Goal: Task Accomplishment & Management: Complete application form

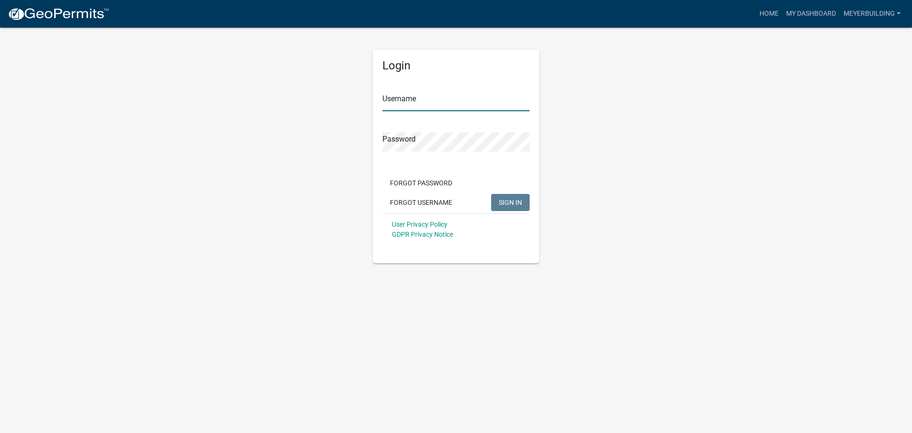
click at [416, 97] on input "Username" at bounding box center [455, 101] width 147 height 19
type input "meyerbuilding"
click at [491, 194] on button "SIGN IN" at bounding box center [510, 202] width 38 height 17
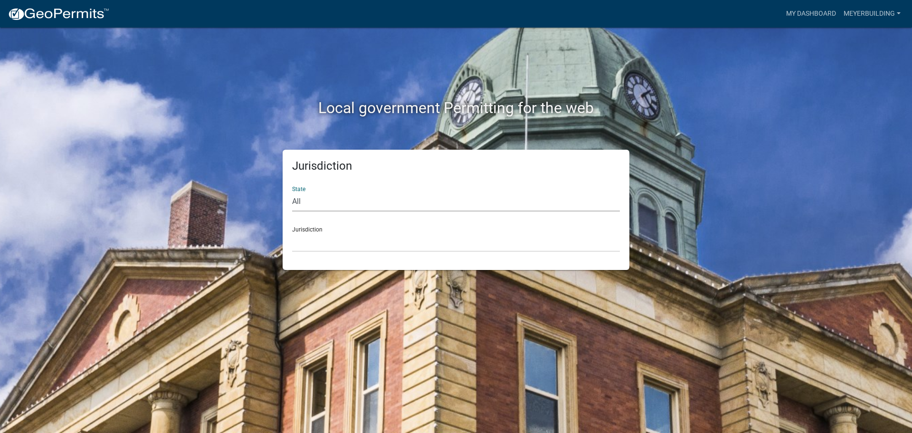
click at [309, 198] on select "All Colorado Georgia Indiana Iowa Kansas Minnesota Ohio South Carolina Wisconsin" at bounding box center [456, 201] width 328 height 19
select select "[US_STATE]"
click at [292, 192] on select "All Colorado Georgia Indiana Iowa Kansas Minnesota Ohio South Carolina Wisconsin" at bounding box center [456, 201] width 328 height 19
click at [312, 238] on select "City of Charlestown, Indiana City of Jeffersonville, Indiana City of Logansport…" at bounding box center [456, 241] width 328 height 19
click at [321, 244] on select "Custer County, Colorado Cook County, Georgia Crawford County, Georgia Gilmer Co…" at bounding box center [456, 241] width 328 height 19
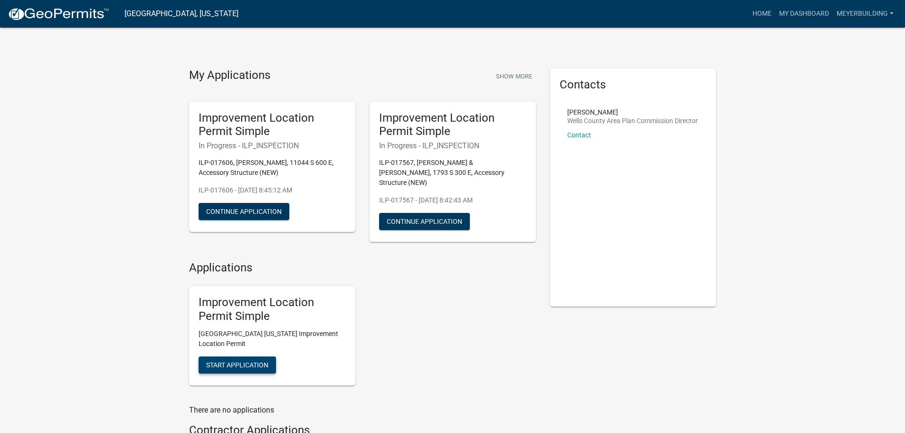
click at [240, 361] on span "Start Application" at bounding box center [237, 365] width 62 height 8
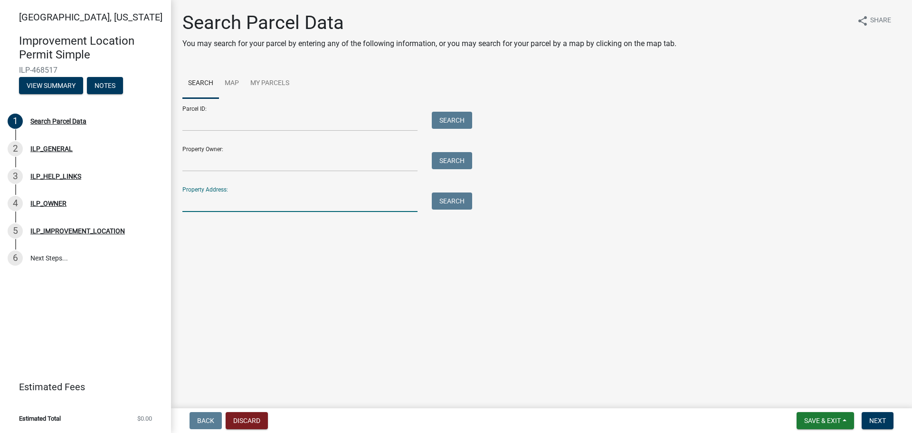
click at [194, 208] on input "Property Address:" at bounding box center [299, 201] width 235 height 19
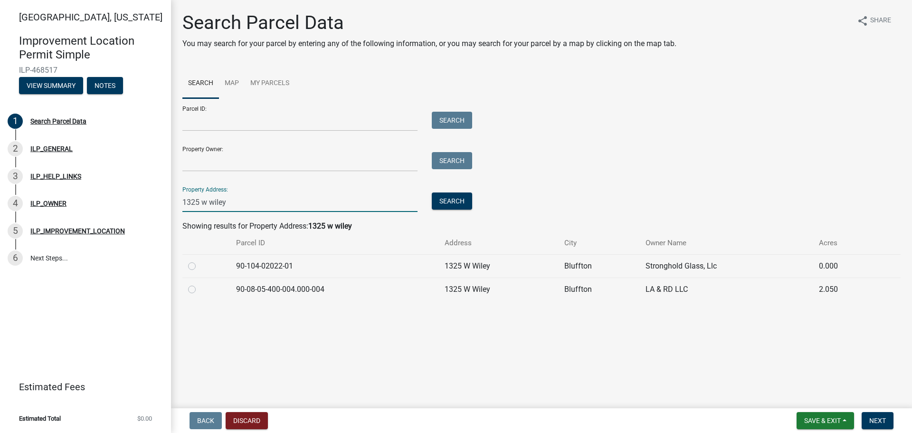
type input "1325 w wiley"
click at [200, 284] on label at bounding box center [200, 284] width 0 height 0
click at [200, 289] on input "radio" at bounding box center [203, 287] width 6 height 6
radio input "true"
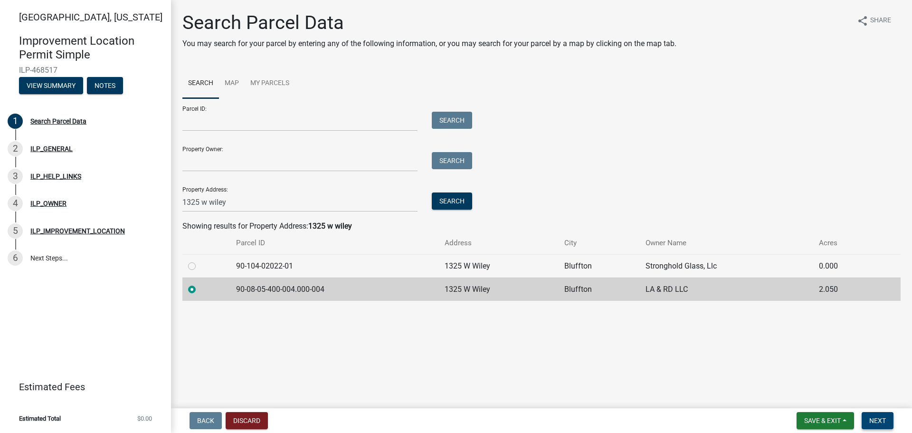
click at [887, 418] on button "Next" at bounding box center [878, 420] width 32 height 17
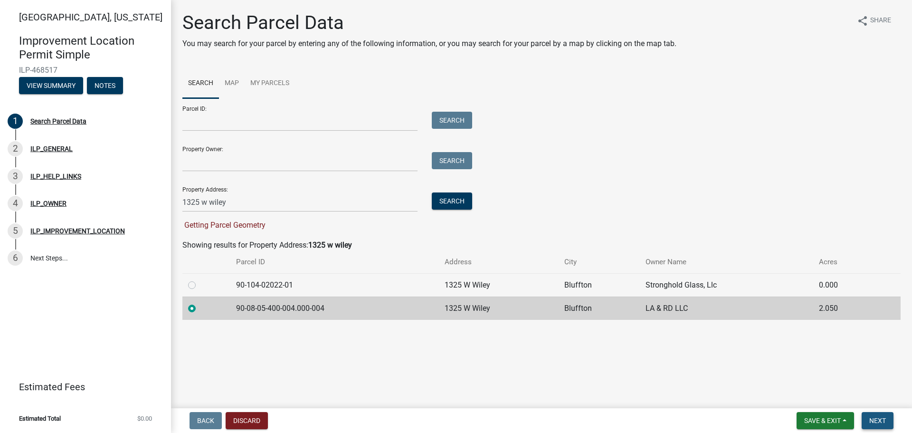
click at [874, 417] on span "Next" at bounding box center [877, 421] width 17 height 8
click at [875, 418] on span "Next" at bounding box center [877, 421] width 17 height 8
click at [877, 417] on span "Next" at bounding box center [877, 421] width 17 height 8
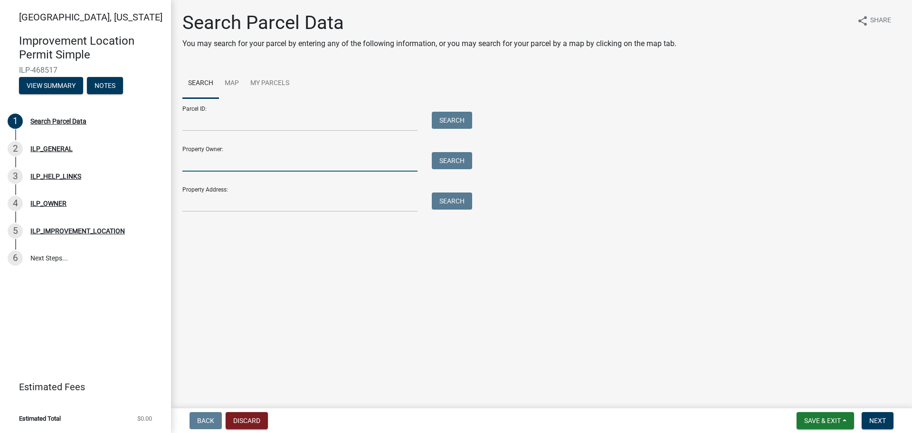
click at [264, 166] on input "Property Owner:" at bounding box center [299, 161] width 235 height 19
click at [264, 165] on input "Property Owner:" at bounding box center [299, 161] width 235 height 19
click at [200, 204] on input "Property Address:" at bounding box center [299, 201] width 235 height 19
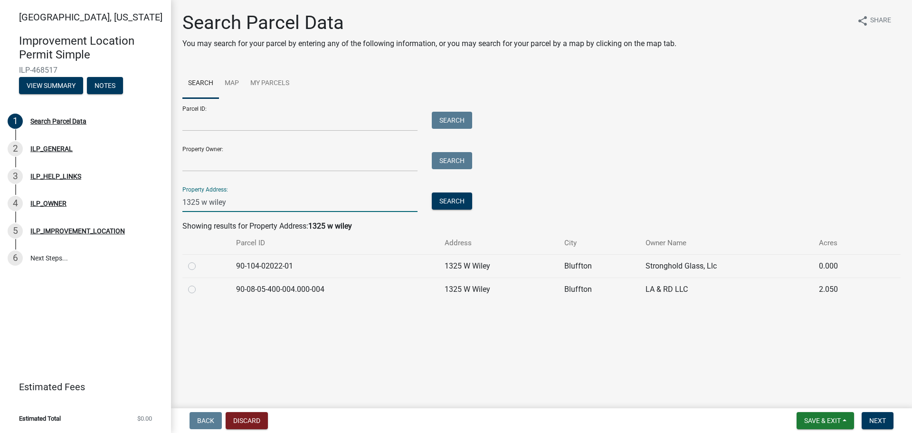
type input "1325 w wiley"
click at [200, 284] on label at bounding box center [200, 284] width 0 height 0
click at [200, 289] on input "radio" at bounding box center [203, 287] width 6 height 6
radio input "true"
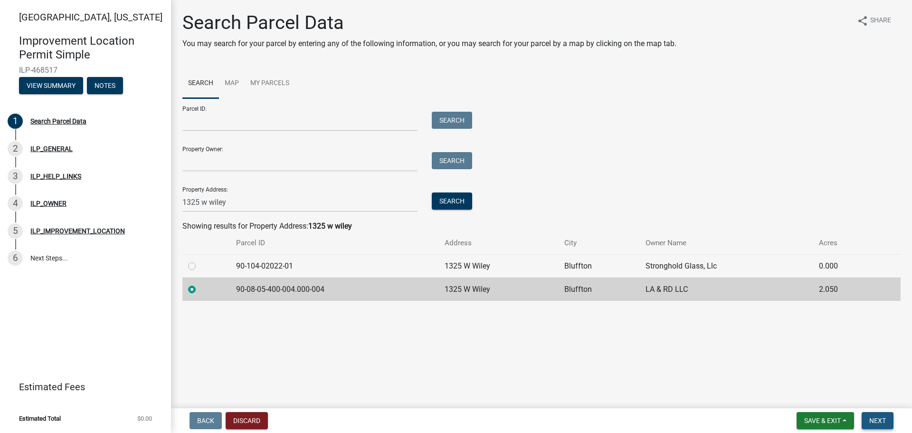
click at [877, 418] on span "Next" at bounding box center [877, 421] width 17 height 8
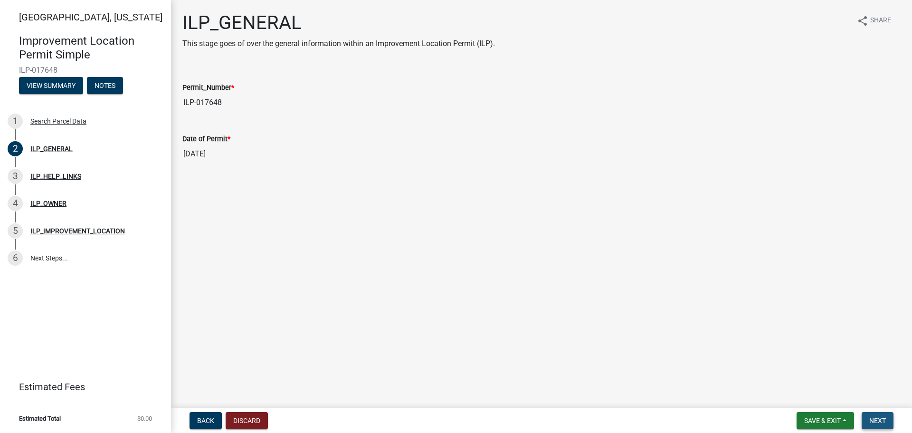
click at [877, 418] on span "Next" at bounding box center [877, 421] width 17 height 8
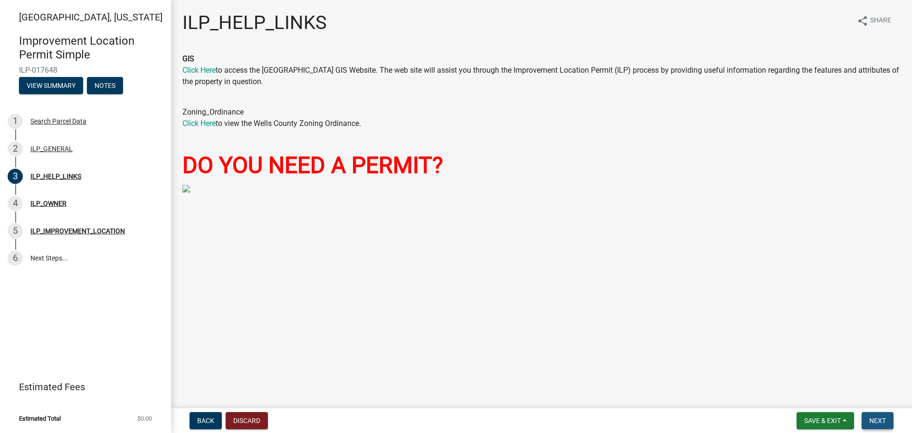
click at [877, 418] on span "Next" at bounding box center [877, 421] width 17 height 8
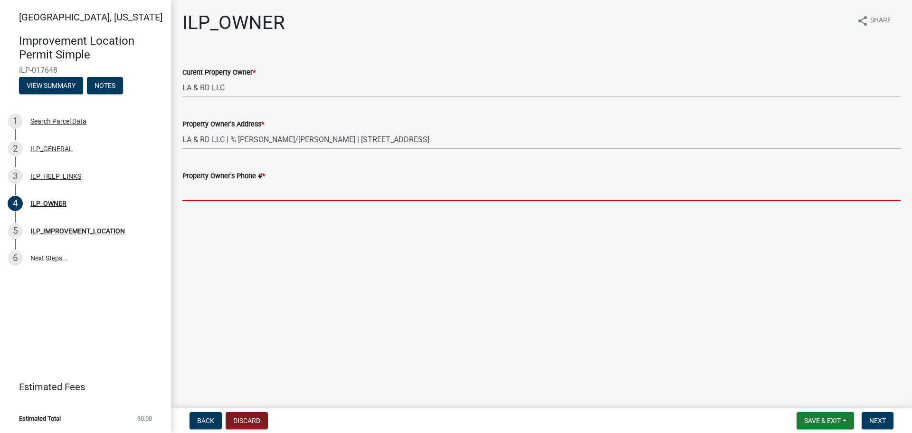
click at [219, 190] on input "Property Owner's Phone # *" at bounding box center [541, 190] width 718 height 19
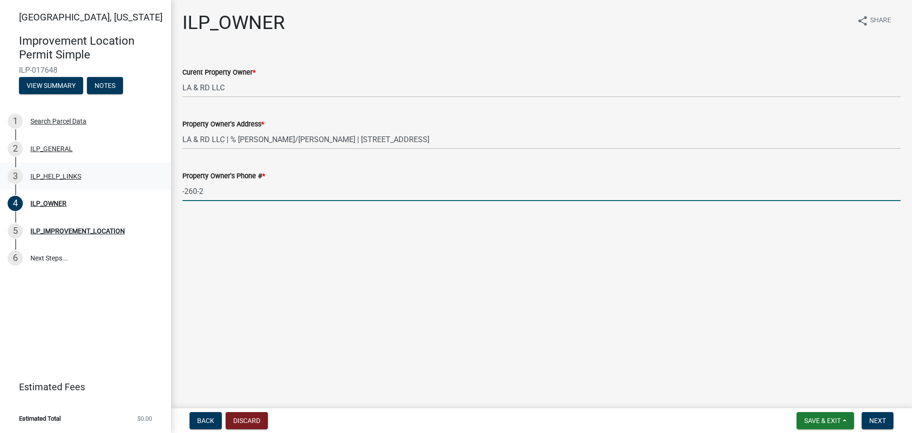
drag, startPoint x: 219, startPoint y: 190, endPoint x: 162, endPoint y: 188, distance: 58.0
click at [162, 188] on div "[GEOGRAPHIC_DATA], [US_STATE] Improvement Location Permit Simple ILP-017648 Vie…" at bounding box center [456, 216] width 912 height 433
type input "-"
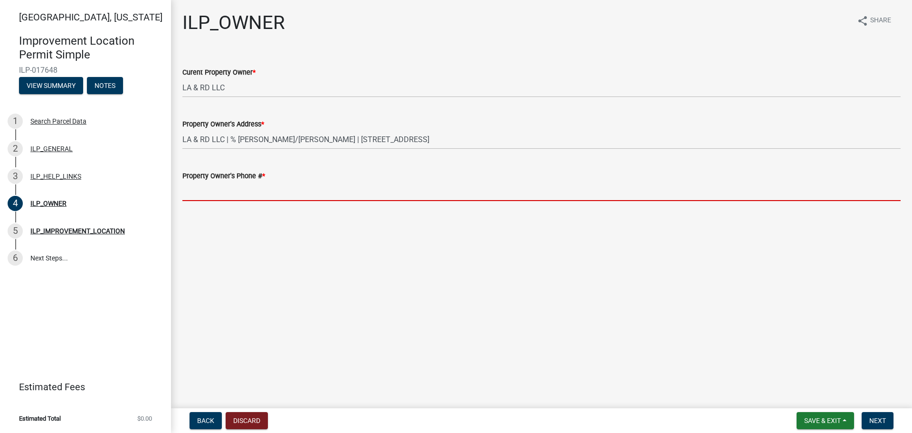
drag, startPoint x: 296, startPoint y: 190, endPoint x: 308, endPoint y: 190, distance: 12.4
click at [296, 190] on input "Property Owner's Phone # *" at bounding box center [541, 190] width 718 height 19
click at [452, 211] on div "ILP_OWNER share Share Curent Property Owner * LA & RD LLC Property Owner's Addr…" at bounding box center [541, 114] width 732 height 206
click at [223, 191] on input "Property Owner's Phone # *" at bounding box center [541, 190] width 718 height 19
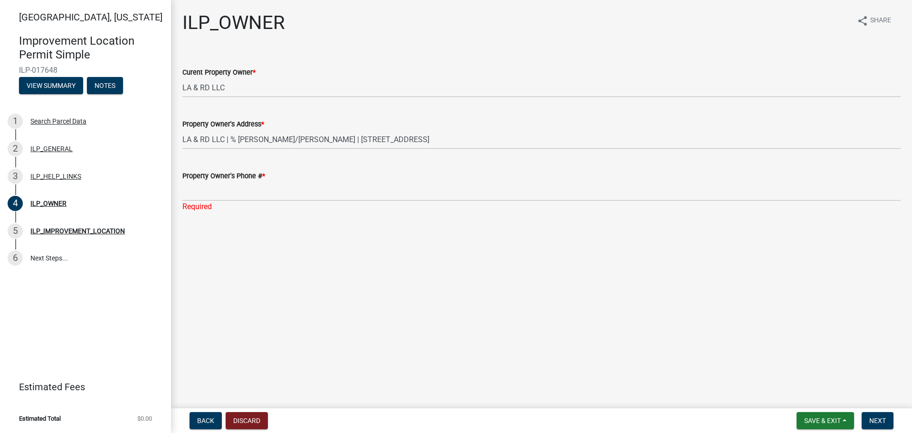
click at [234, 179] on label "Property Owner's Phone # *" at bounding box center [223, 176] width 83 height 7
click at [234, 181] on input "Property Owner's Phone # *" at bounding box center [541, 190] width 718 height 19
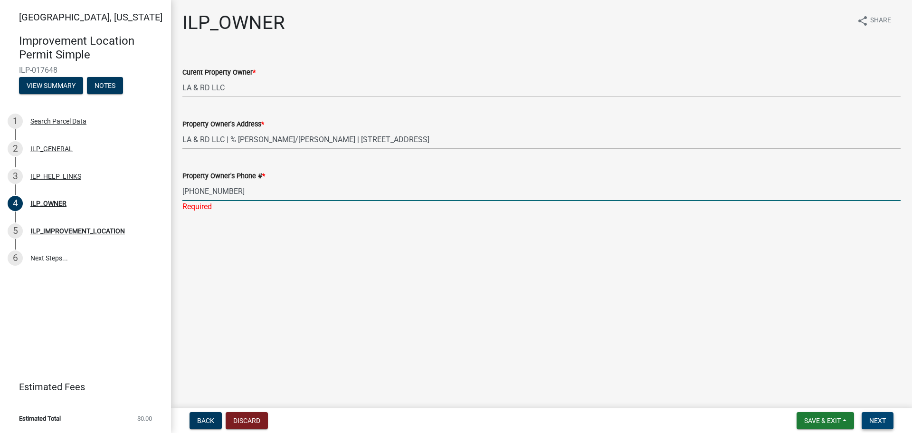
type input "[PHONE_NUMBER]"
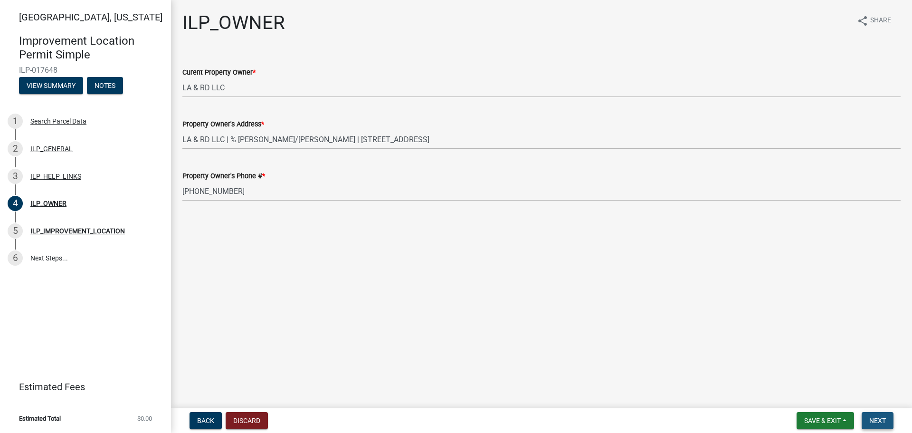
click at [880, 420] on span "Next" at bounding box center [877, 421] width 17 height 8
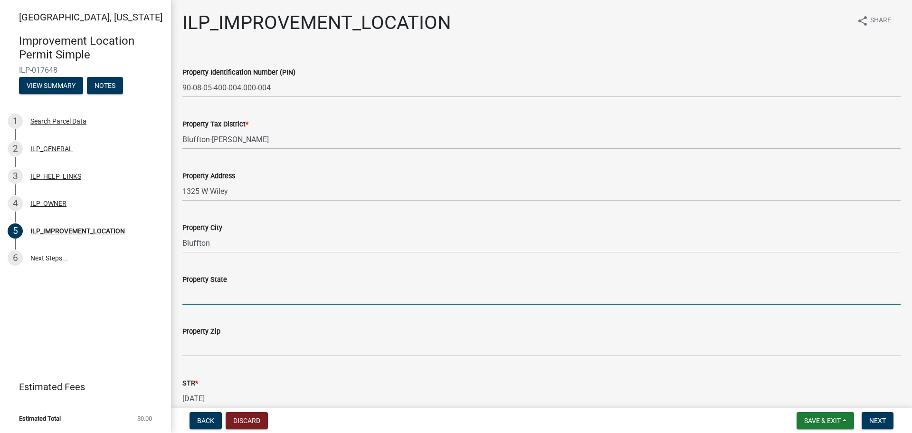
click at [196, 296] on input "Property State" at bounding box center [541, 294] width 718 height 19
click at [201, 292] on input "Property State" at bounding box center [541, 294] width 718 height 19
type input "[US_STATE]"
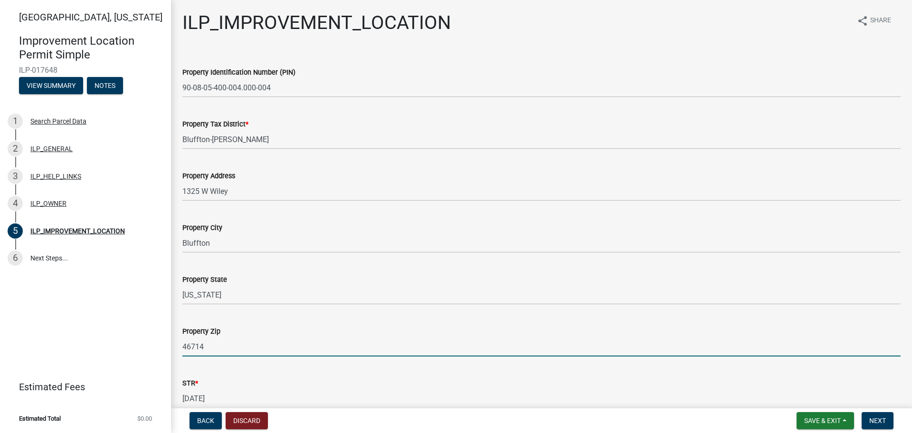
type input "46714"
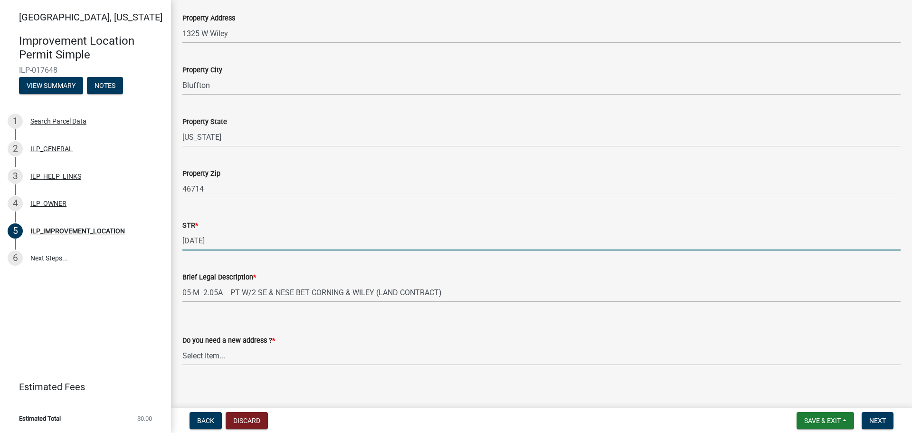
scroll to position [164, 0]
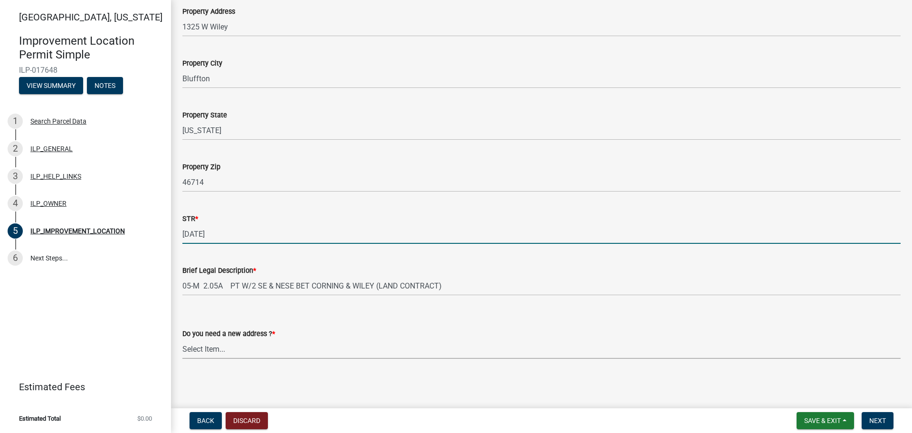
click at [220, 345] on select "Select Item... YES NO" at bounding box center [541, 348] width 718 height 19
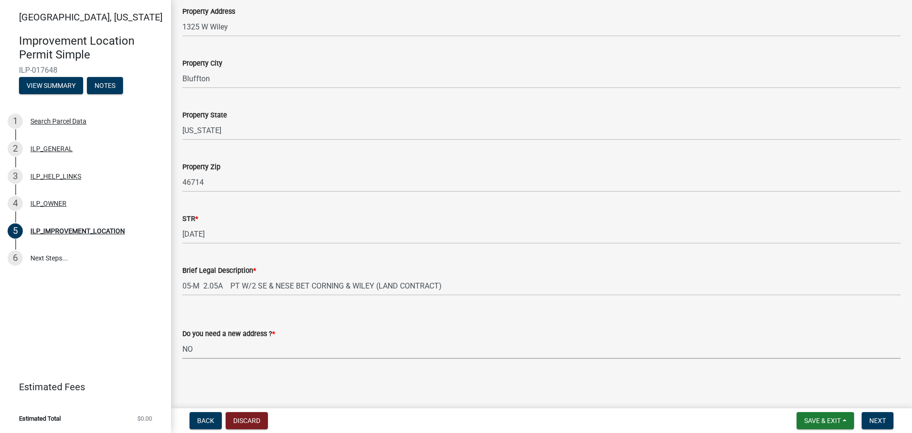
click at [182, 339] on select "Select Item... YES NO" at bounding box center [541, 348] width 718 height 19
select select "03ef64e6-f0ff-43c9-aded-972c487e3507"
click at [182, 339] on select "Select Item... YES NO" at bounding box center [541, 348] width 718 height 19
click at [877, 419] on span "Next" at bounding box center [877, 421] width 17 height 8
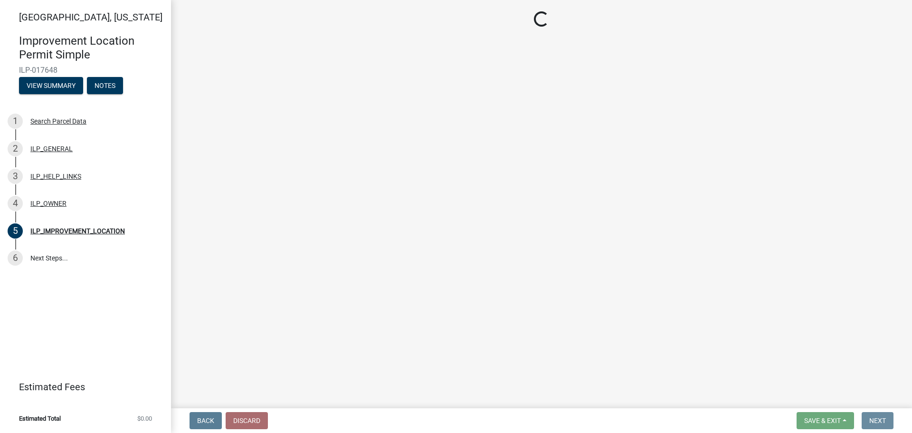
scroll to position [0, 0]
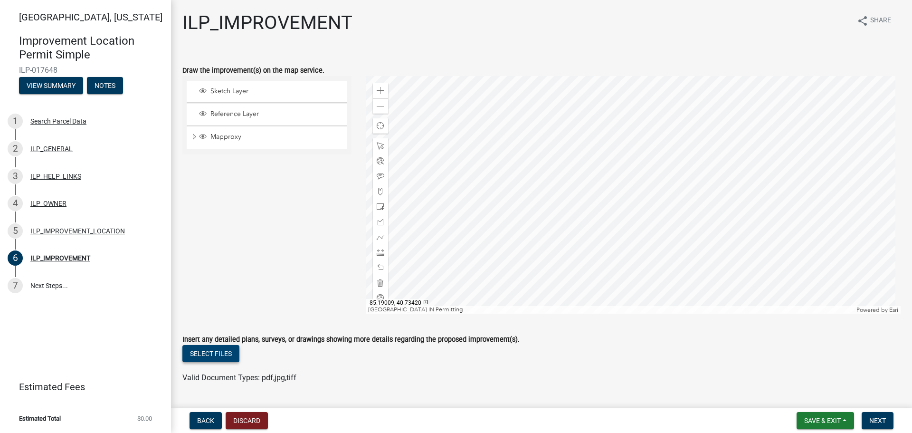
click at [228, 352] on button "Select files" at bounding box center [210, 353] width 57 height 17
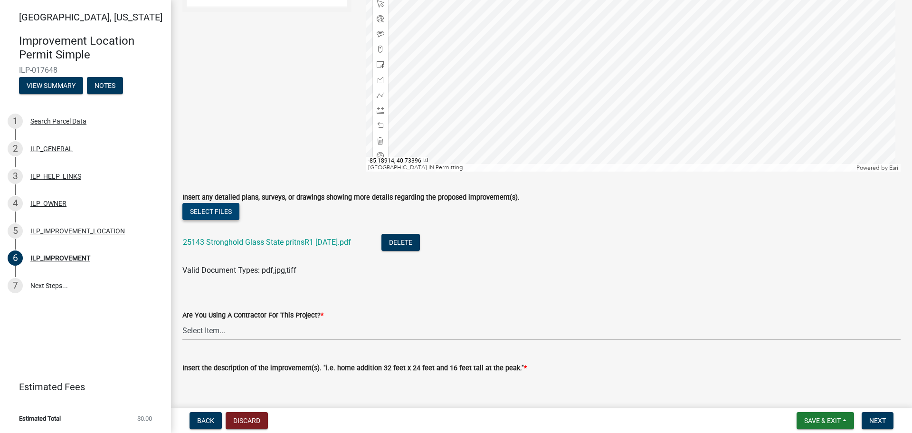
scroll to position [143, 0]
click at [228, 326] on select "Select Item... YES NO" at bounding box center [541, 329] width 718 height 19
click at [182, 320] on select "Select Item... YES NO" at bounding box center [541, 329] width 718 height 19
select select "71b507d0-569d-4a0a-b334-f72445909e69"
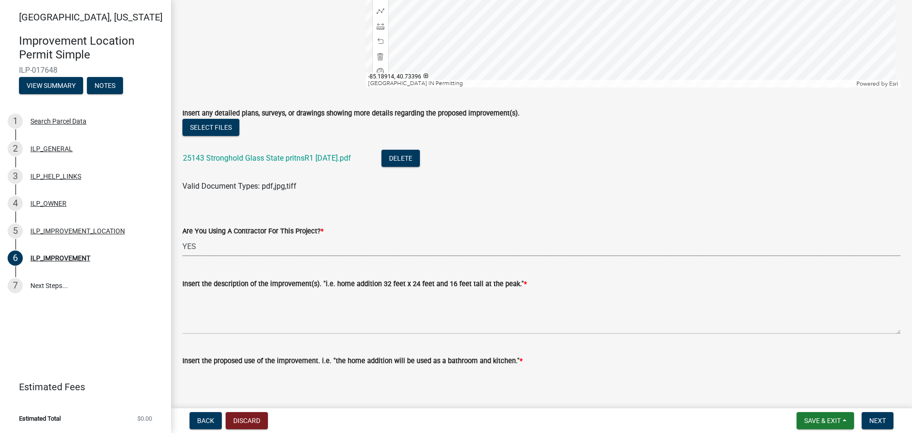
scroll to position [285, 0]
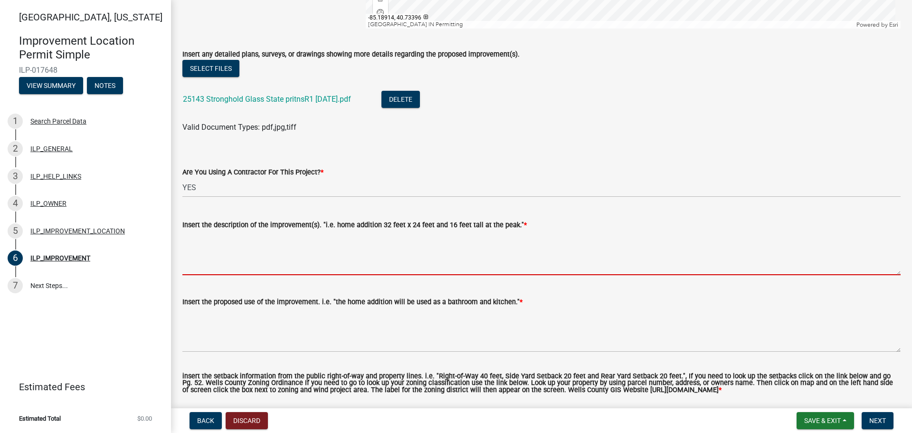
click at [273, 243] on textarea "Insert the description of the improvement(s). "i.e. home addition 32 feet x 24 …" at bounding box center [541, 252] width 718 height 45
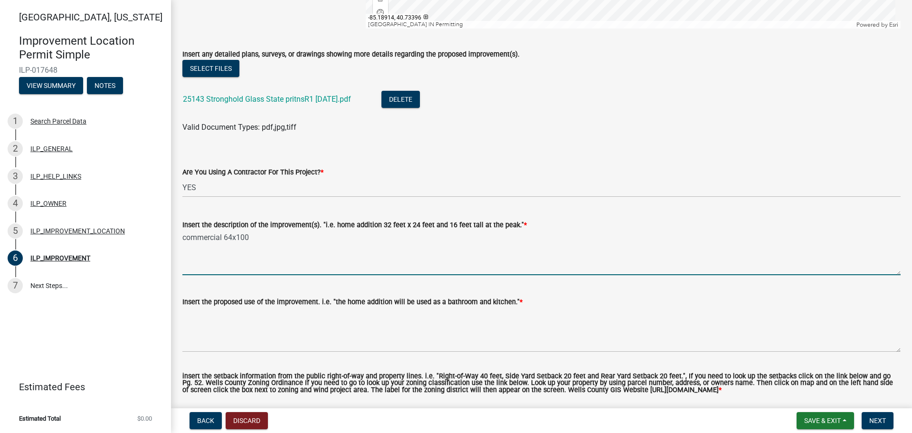
click at [316, 263] on textarea "commercial 64x100" at bounding box center [541, 252] width 718 height 45
type textarea "commercial 64x100 30' 40" at peak"
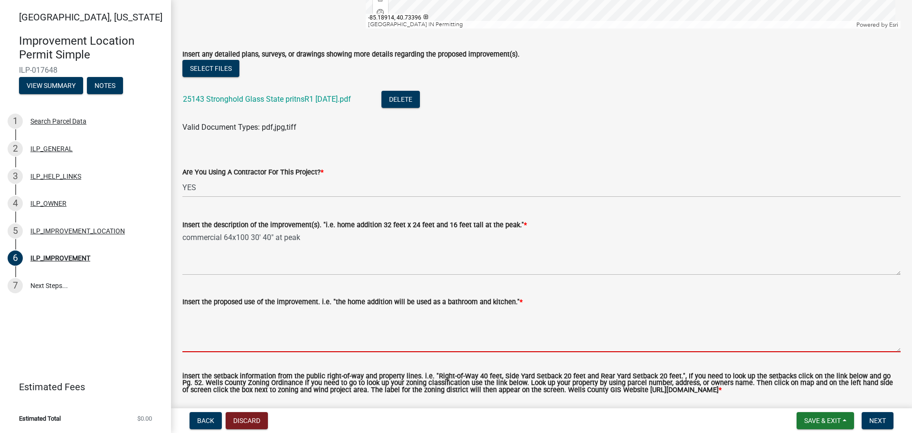
click at [352, 316] on textarea "Insert the proposed use of the improvement. i.e. "the home addition will be use…" at bounding box center [541, 329] width 718 height 45
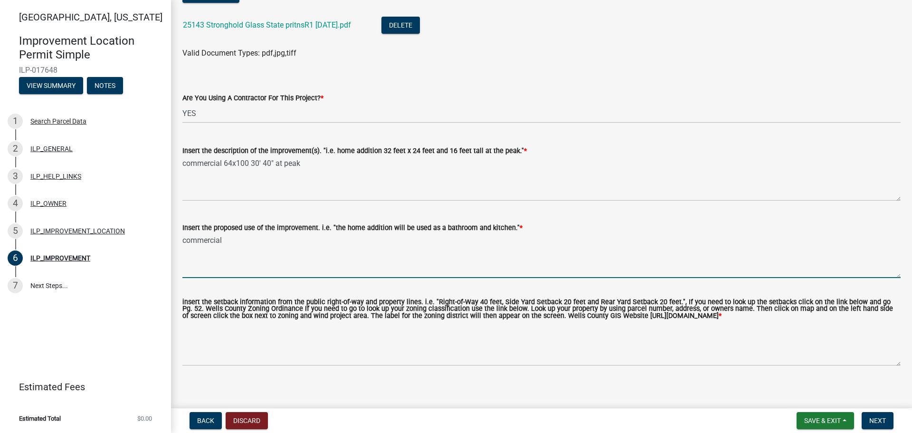
scroll to position [372, 0]
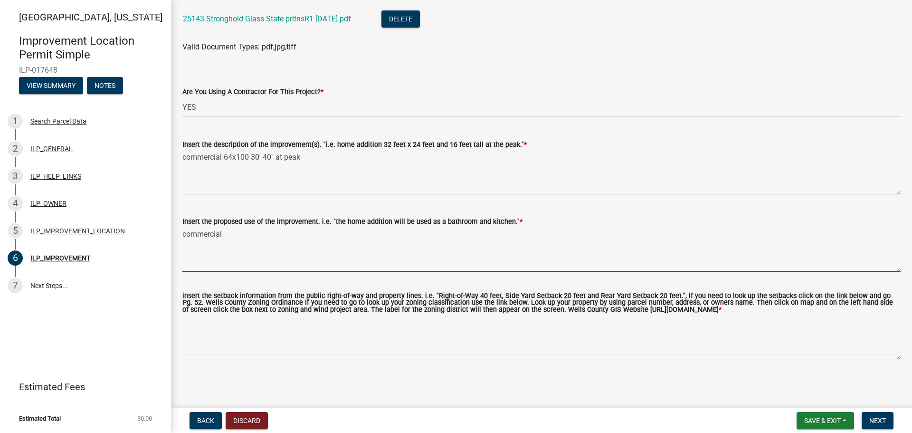
type textarea "commercial"
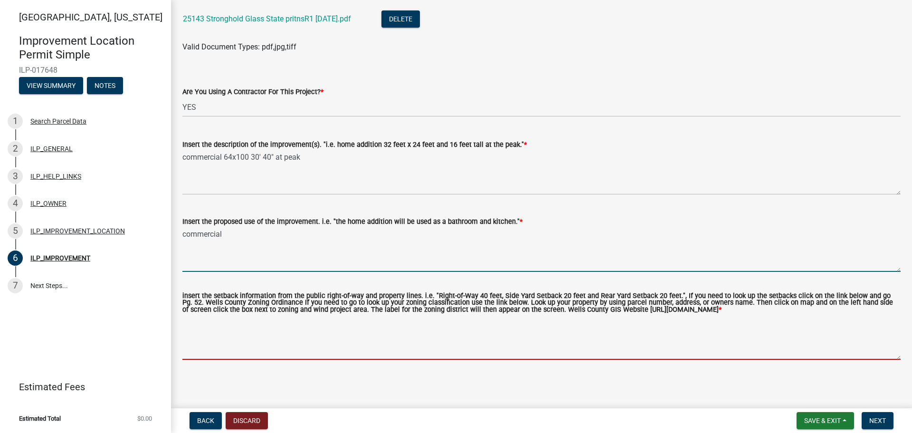
click at [287, 347] on textarea "insert the setback information from the public right-of-way and property lines.…" at bounding box center [541, 337] width 718 height 45
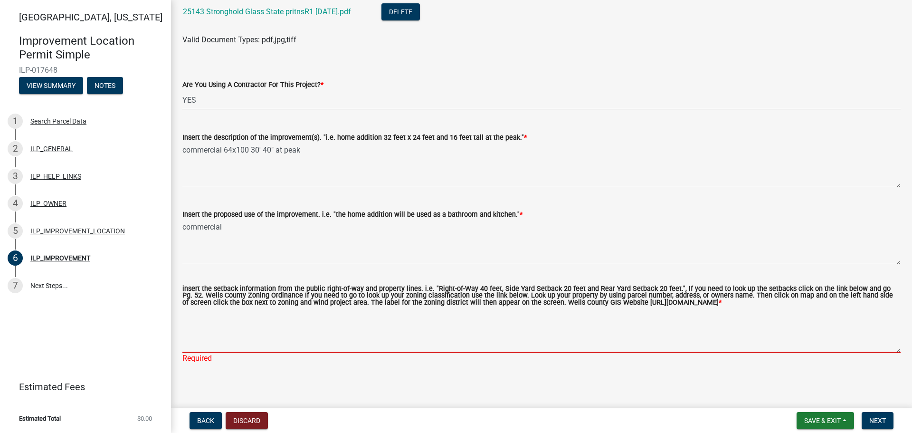
click at [223, 348] on textarea "insert the setback information from the public right-of-way and property lines.…" at bounding box center [541, 330] width 718 height 45
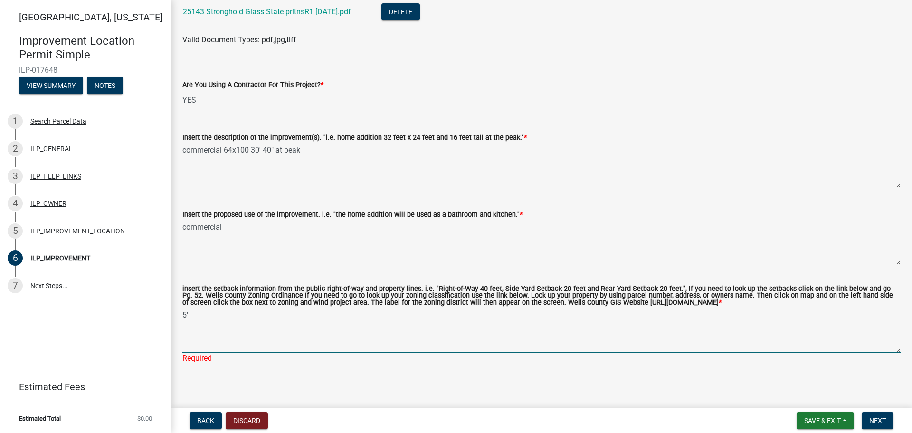
drag, startPoint x: 206, startPoint y: 320, endPoint x: 165, endPoint y: 319, distance: 40.9
click at [165, 319] on div "[GEOGRAPHIC_DATA], [US_STATE] Improvement Location Permit Simple ILP-017648 Vie…" at bounding box center [456, 216] width 912 height 433
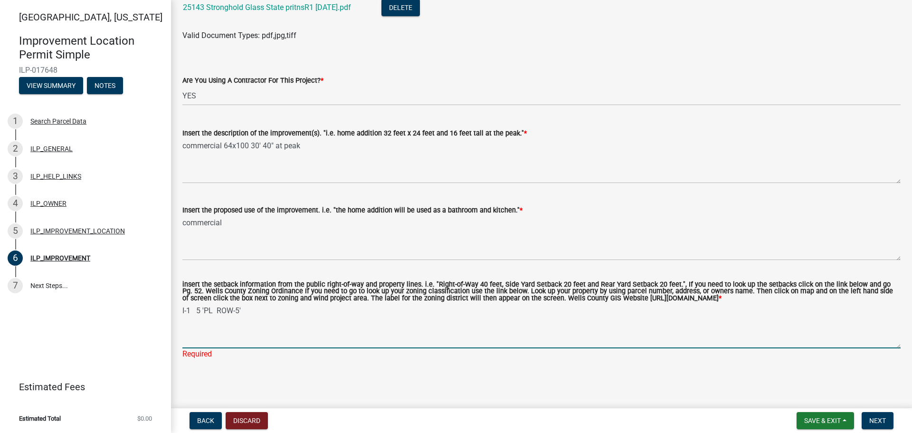
scroll to position [384, 0]
type textarea "I-1 5 'PL ROW-5'"
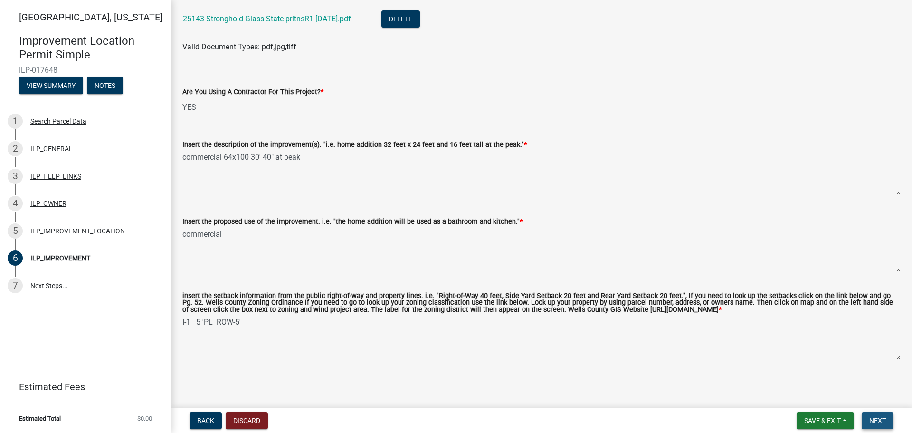
scroll to position [372, 0]
click at [877, 421] on span "Next" at bounding box center [877, 421] width 17 height 8
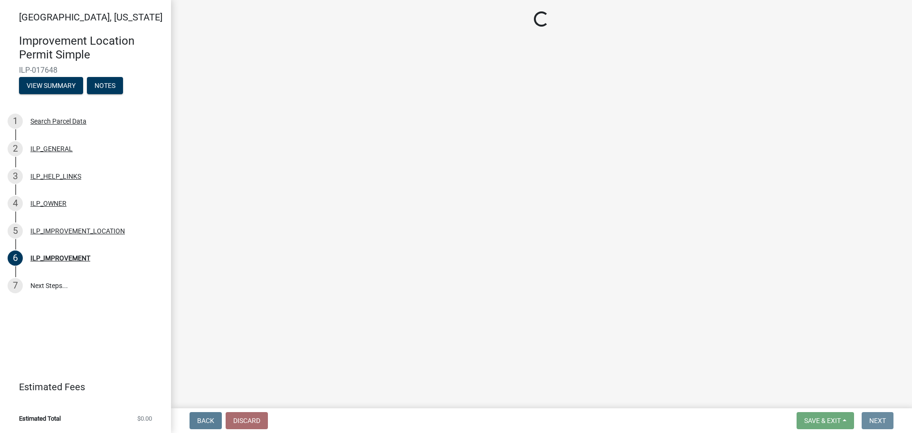
scroll to position [0, 0]
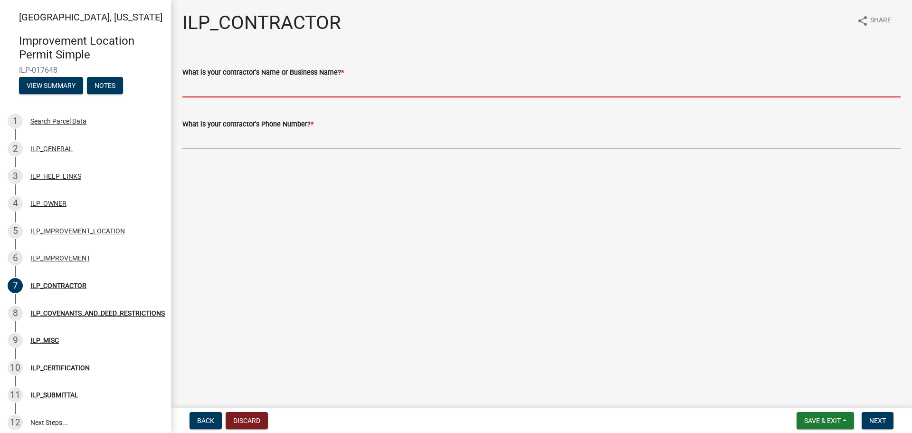
click at [257, 79] on input "What is your contractor's Name or Business Name? *" at bounding box center [541, 87] width 718 height 19
type input "[PERSON_NAME] Building LLC"
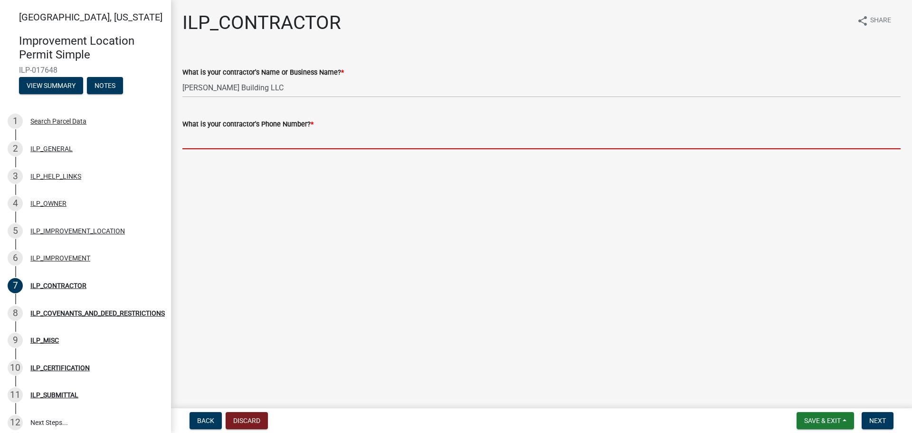
click at [196, 141] on input "What is your contractor's Phone Number? *" at bounding box center [541, 139] width 718 height 19
type input "[PHONE_NUMBER]"
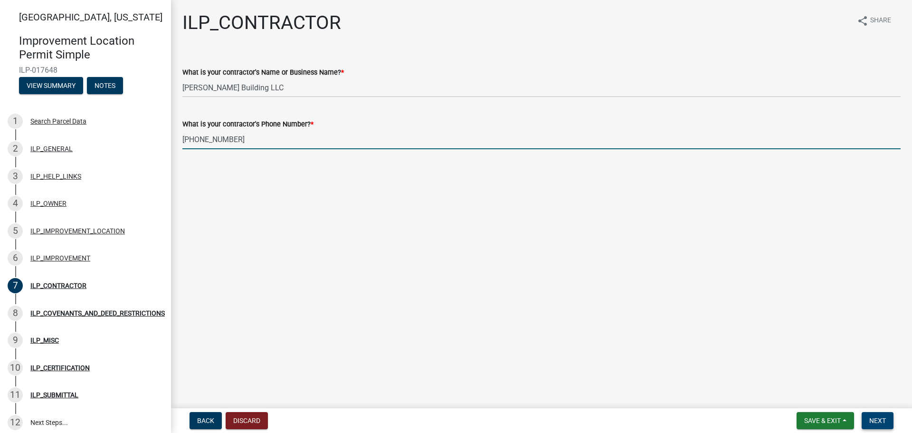
click at [874, 419] on span "Next" at bounding box center [877, 421] width 17 height 8
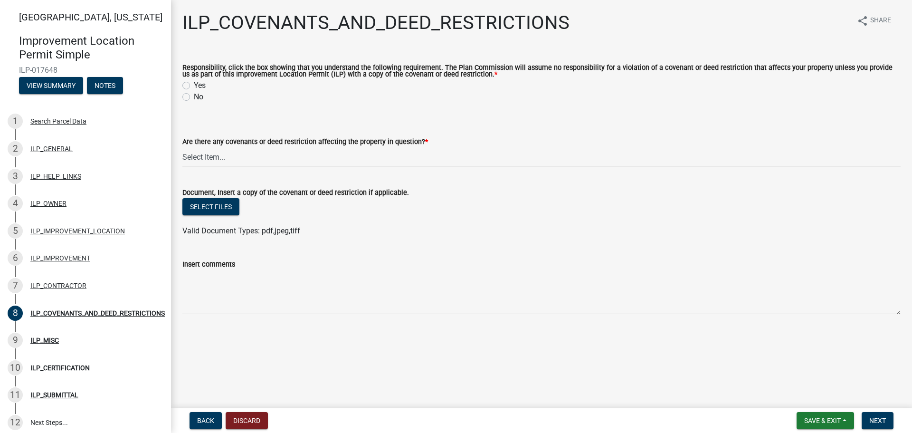
click at [194, 87] on label "Yes" at bounding box center [200, 85] width 12 height 11
click at [194, 86] on input "Yes" at bounding box center [197, 83] width 6 height 6
radio input "true"
click at [192, 154] on select "Select Item... YES NO" at bounding box center [541, 156] width 718 height 19
click at [182, 148] on select "Select Item... YES NO" at bounding box center [541, 156] width 718 height 19
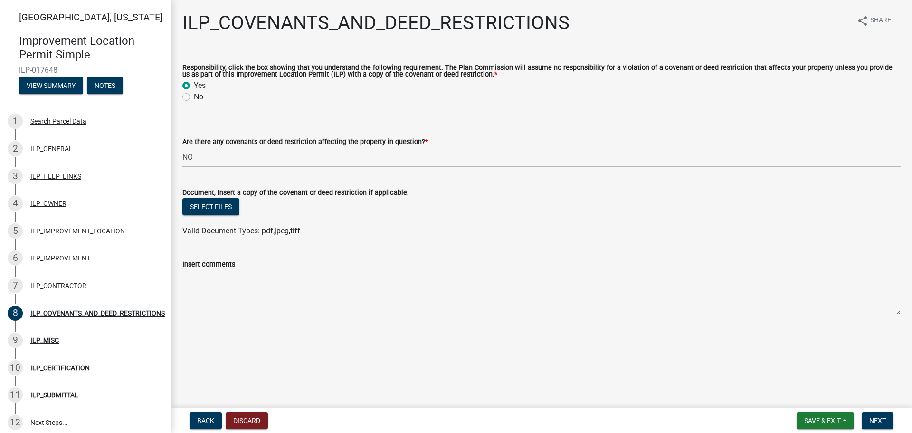
select select "8e2002f1-ace1-422c-92a0-aa7ffd64ff05"
click at [881, 420] on span "Next" at bounding box center [877, 421] width 17 height 8
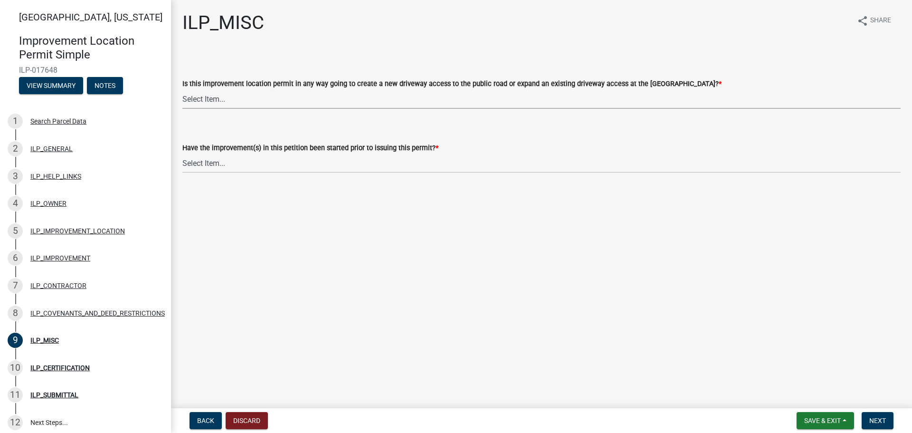
click at [218, 101] on select "Select Item... YES NO" at bounding box center [541, 98] width 718 height 19
click at [182, 89] on select "Select Item... YES NO" at bounding box center [541, 98] width 718 height 19
select select "efdfc372-da28-48aa-82f0-d86e80c7002d"
click at [202, 166] on select "Select Item... YES NO" at bounding box center [541, 162] width 718 height 19
click at [182, 153] on select "Select Item... YES NO" at bounding box center [541, 162] width 718 height 19
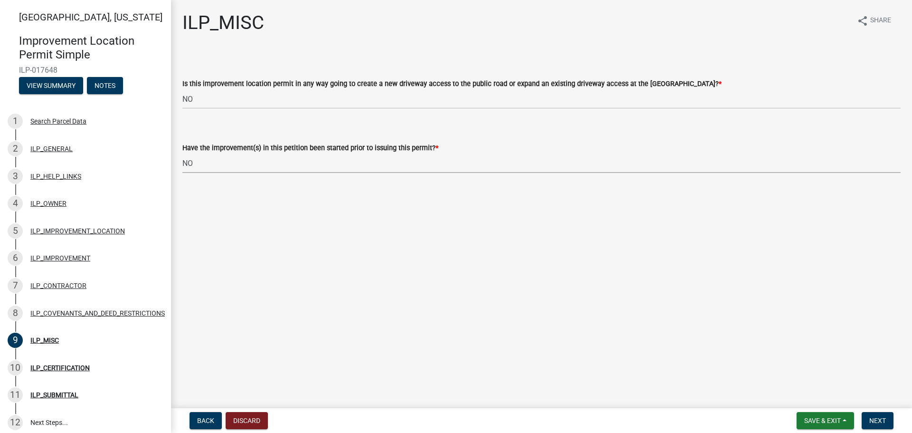
select select "87690217-1c5d-4f3f-89a3-85c12ce3295a"
click at [874, 418] on span "Next" at bounding box center [877, 421] width 17 height 8
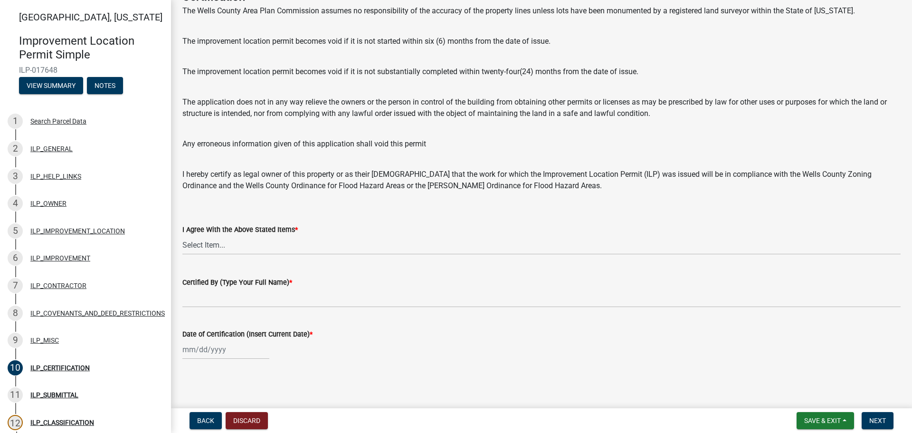
scroll to position [66, 0]
click at [228, 246] on select "Select Item... Yes" at bounding box center [541, 244] width 718 height 19
click at [182, 235] on select "Select Item... Yes" at bounding box center [541, 244] width 718 height 19
select select "bd96893d-fc5a-4886-96bc-c23f48f60341"
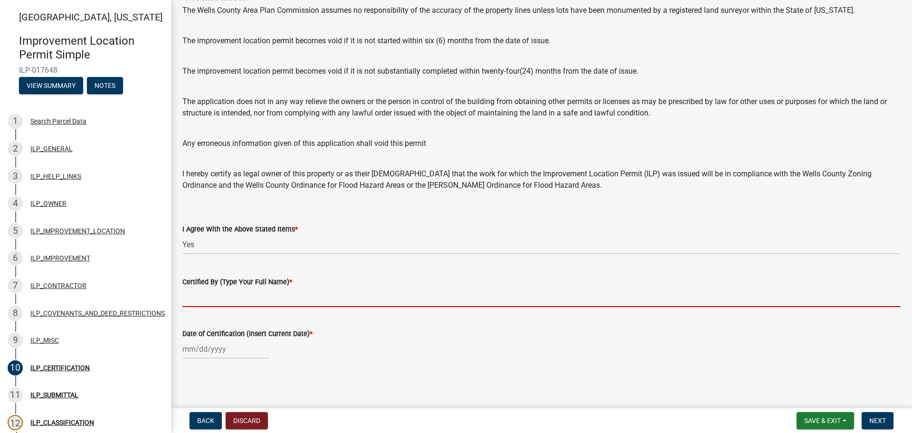
click at [213, 297] on input "Certified By (Type Your Full Name) *" at bounding box center [541, 296] width 718 height 19
type input "[PERSON_NAME] Building LLC"
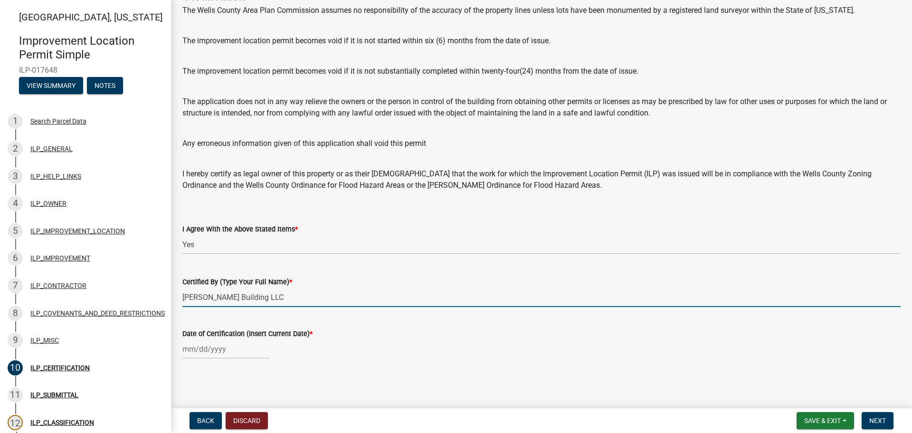
click at [183, 344] on div at bounding box center [225, 348] width 87 height 19
select select "8"
select select "2025"
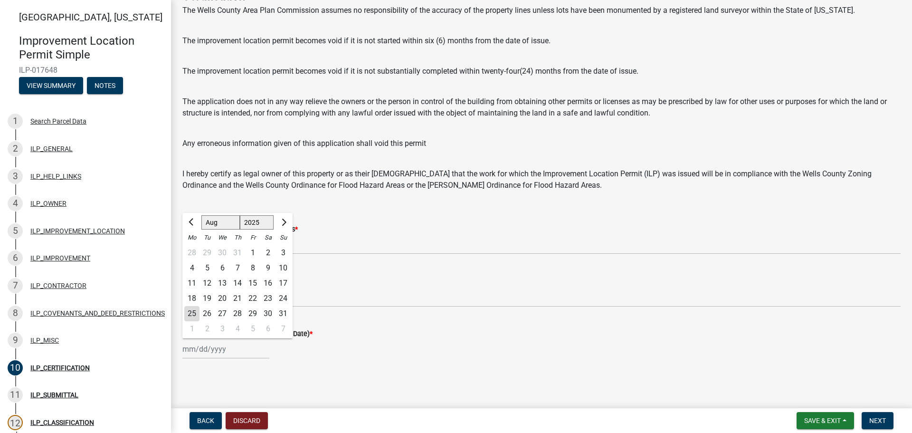
click at [190, 313] on div "25" at bounding box center [191, 313] width 15 height 15
type input "[DATE]"
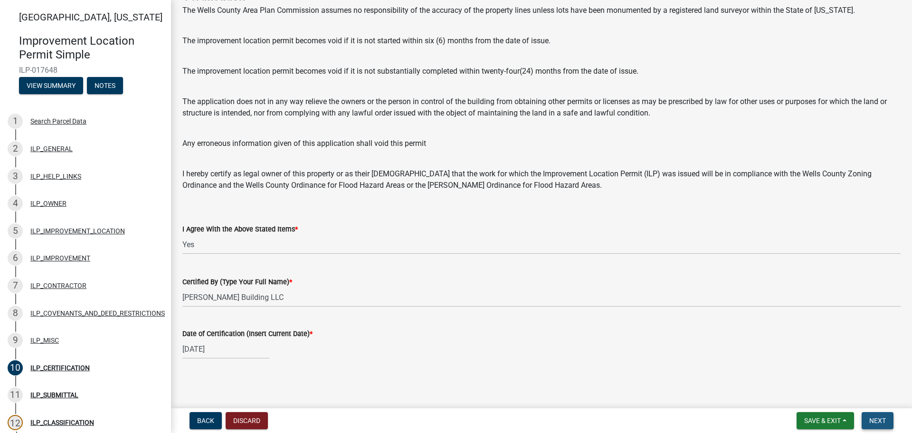
click at [876, 418] on span "Next" at bounding box center [877, 421] width 17 height 8
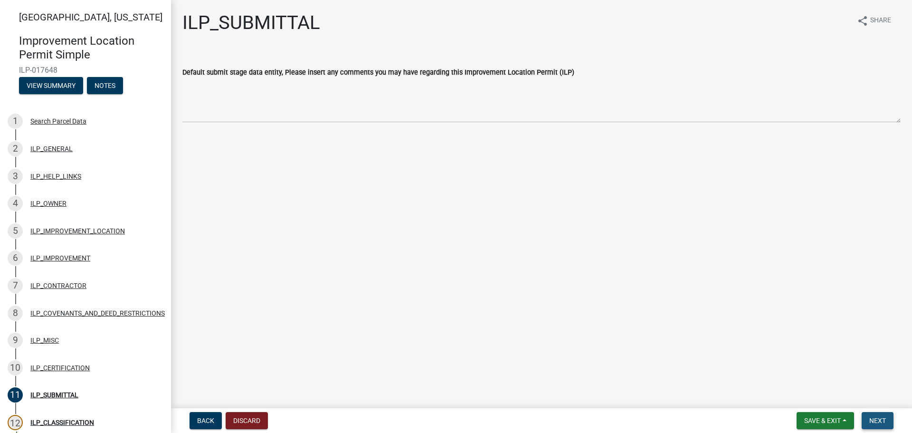
click at [878, 417] on span "Next" at bounding box center [877, 421] width 17 height 8
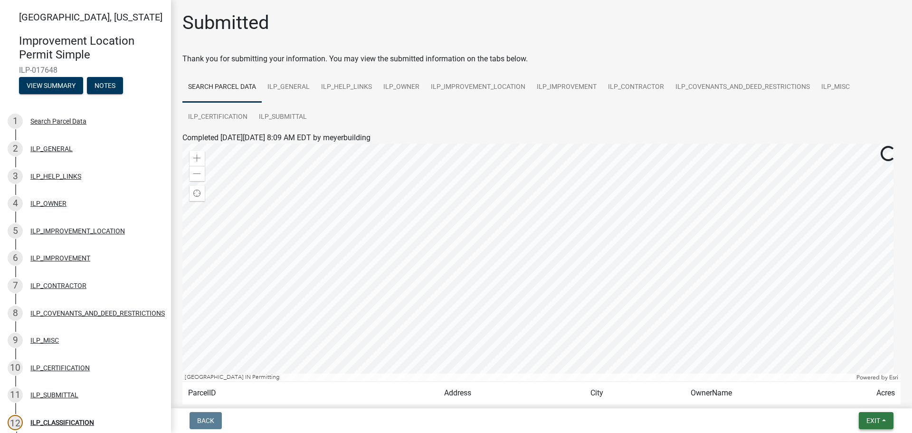
click at [878, 417] on span "Exit" at bounding box center [873, 421] width 14 height 8
click at [848, 391] on button "Save & Exit" at bounding box center [855, 395] width 76 height 23
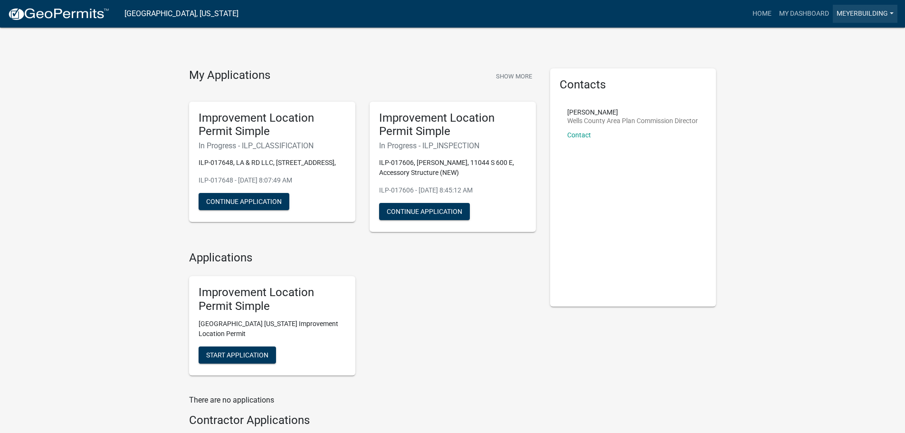
click at [890, 11] on link "meyerbuilding" at bounding box center [865, 14] width 65 height 18
click at [846, 72] on link "Logout" at bounding box center [859, 69] width 76 height 23
